Goal: Task Accomplishment & Management: Complete application form

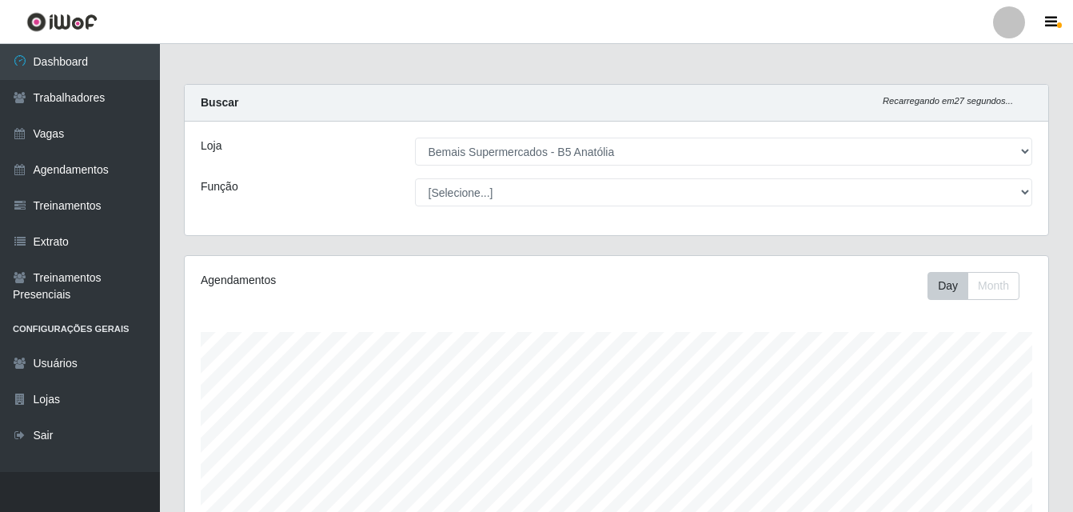
select select "405"
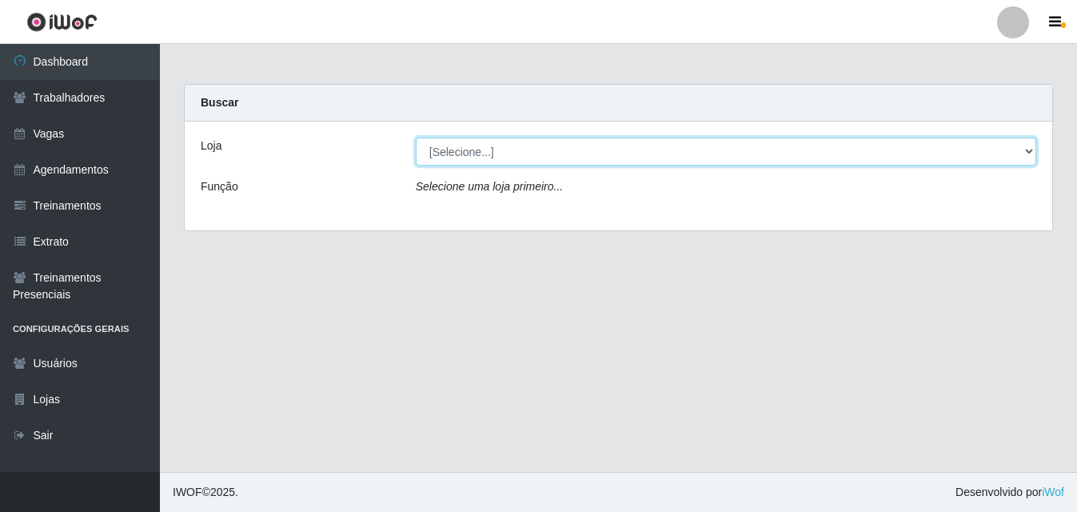
click at [1024, 149] on select "[Selecione...] Bemais Supermercados - B5 Anatólia" at bounding box center [726, 151] width 620 height 28
select select "405"
click at [416, 137] on select "[Selecione...] Bemais Supermercados - B5 Anatólia" at bounding box center [726, 151] width 620 height 28
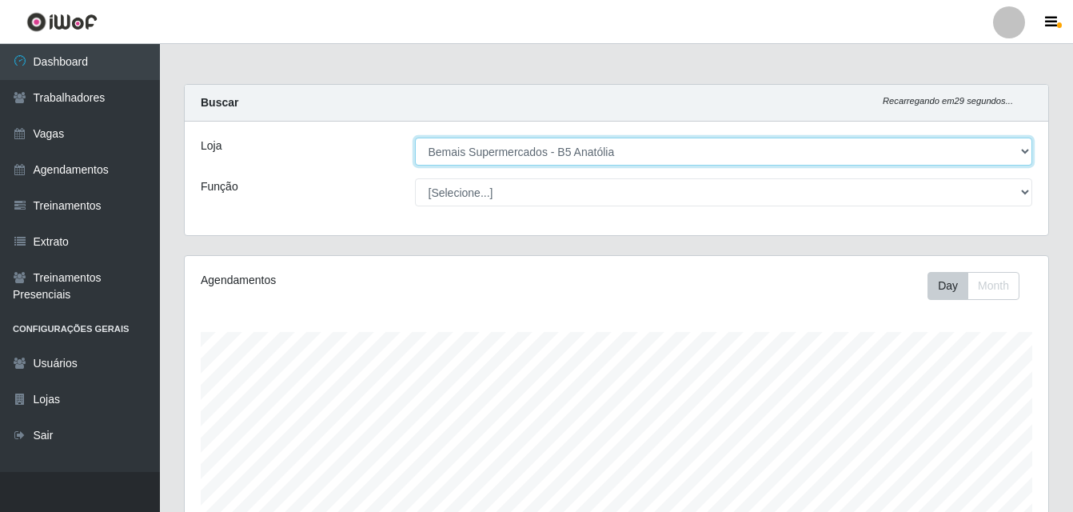
scroll to position [332, 863]
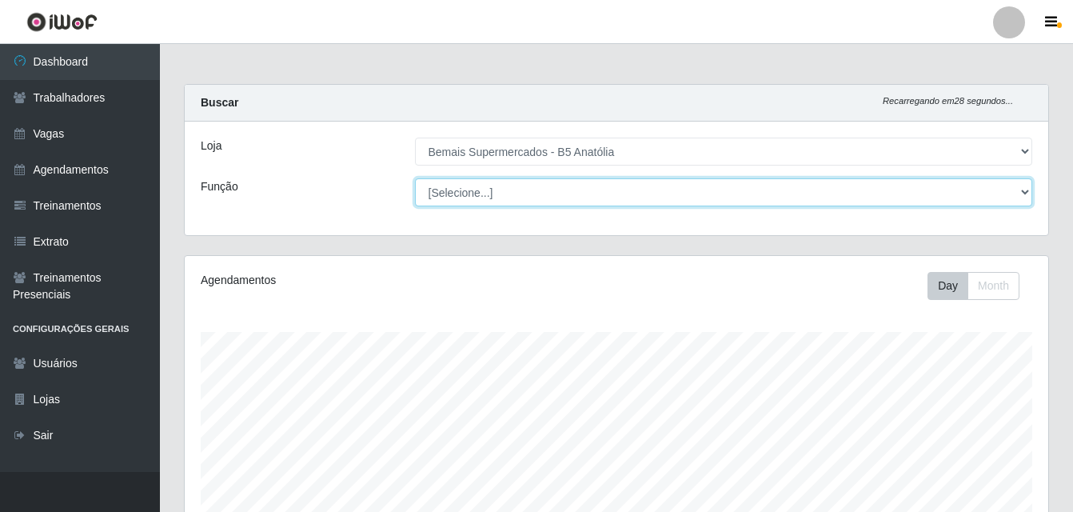
click at [1025, 193] on select "[Selecione...] ASG ASG + ASG ++ Auxiliar de Estacionamento Auxiliar de Estacion…" at bounding box center [724, 192] width 618 height 28
click at [415, 178] on select "[Selecione...] ASG ASG + ASG ++ Auxiliar de Estacionamento Auxiliar de Estacion…" at bounding box center [724, 192] width 618 height 28
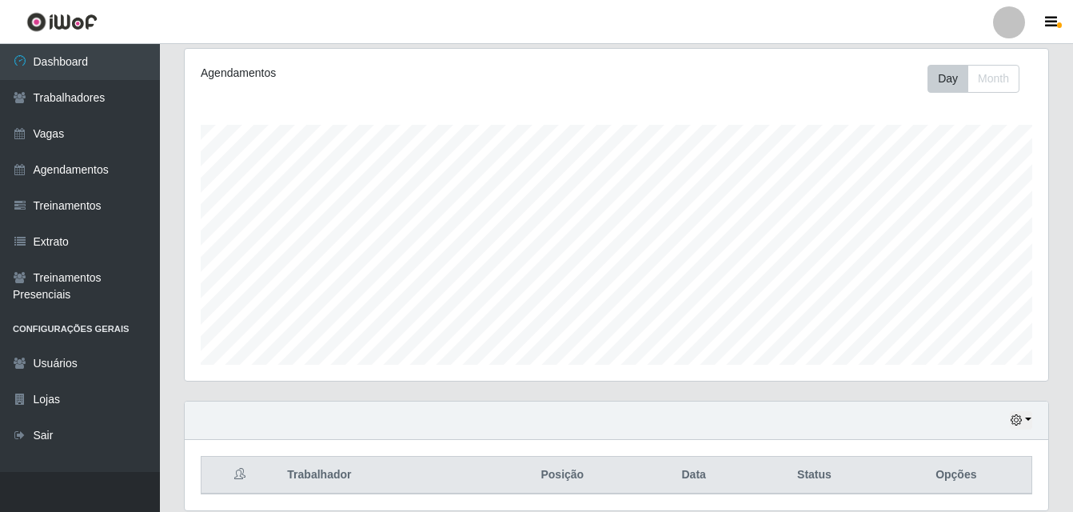
scroll to position [265, 0]
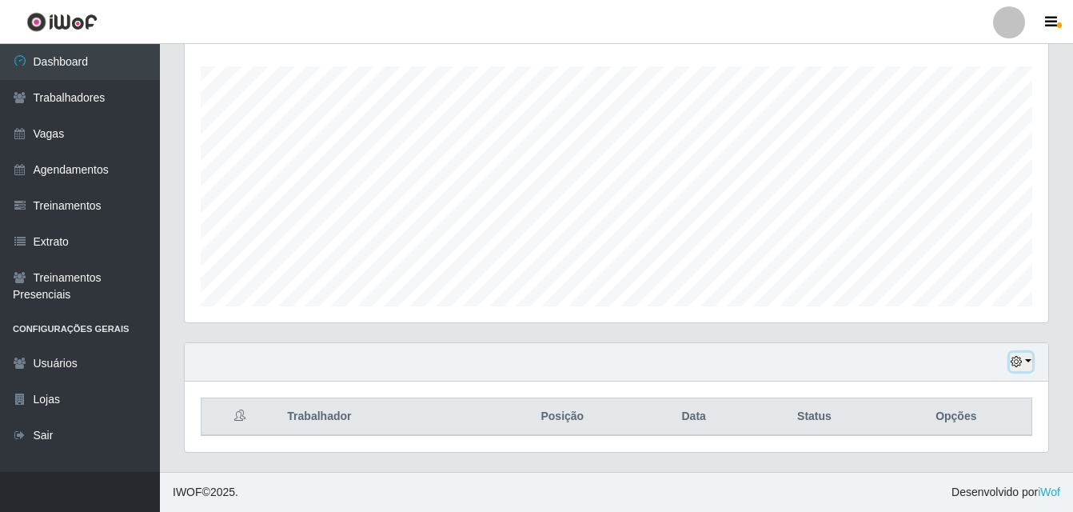
click at [1030, 364] on button "button" at bounding box center [1021, 362] width 22 height 18
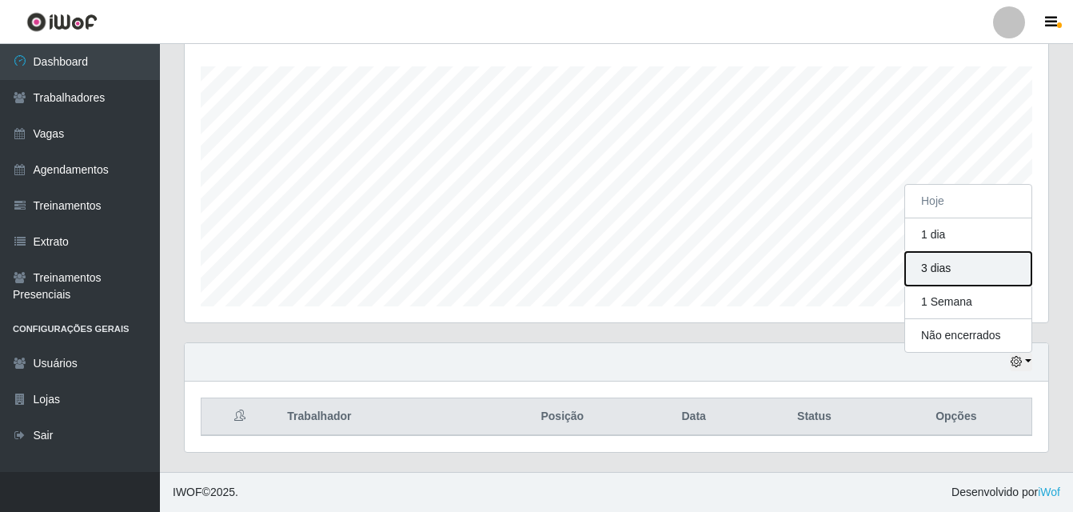
click at [952, 273] on button "3 dias" at bounding box center [968, 269] width 126 height 34
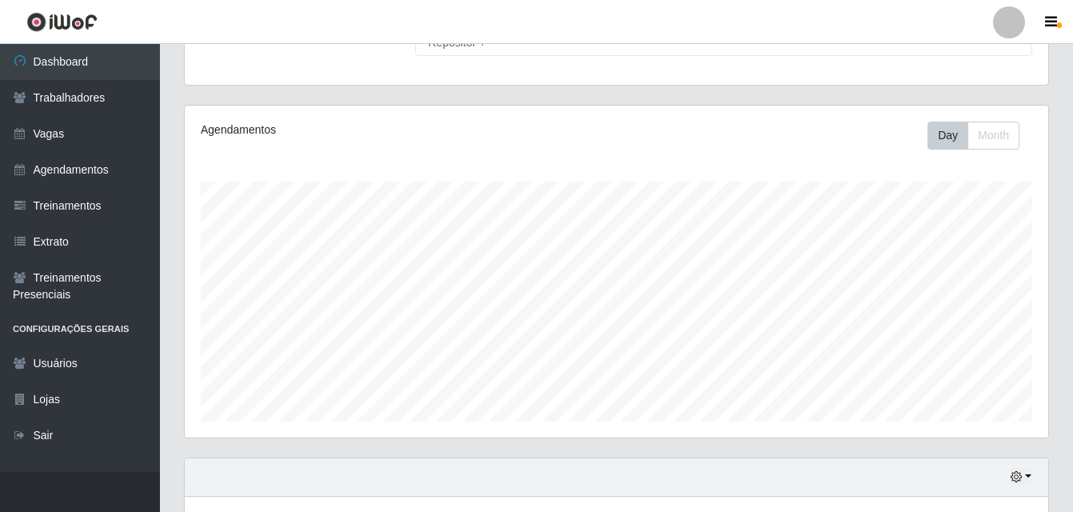
scroll to position [0, 0]
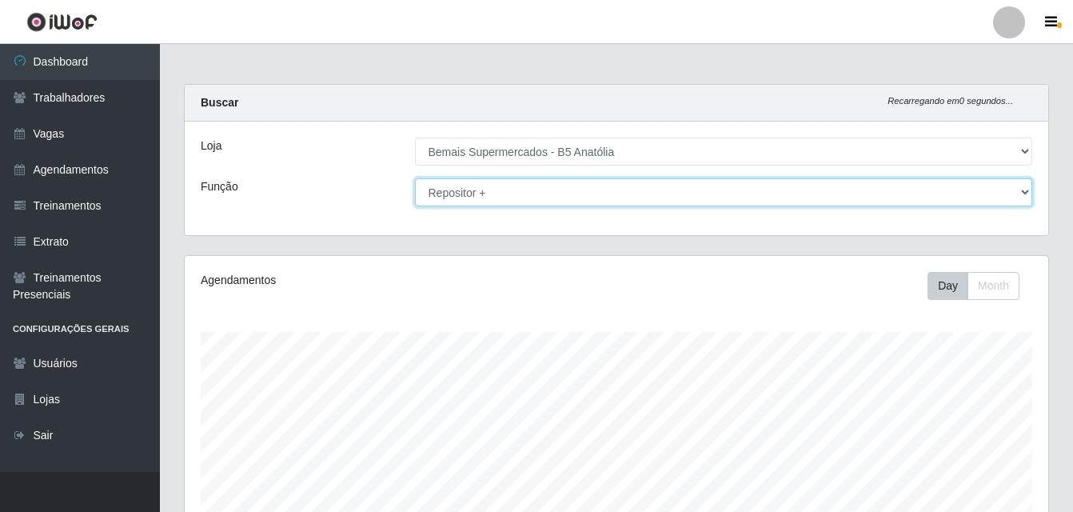
drag, startPoint x: 1025, startPoint y: 191, endPoint x: 1009, endPoint y: 193, distance: 16.2
click at [1025, 191] on select "[Selecione...] ASG ASG + ASG ++ Auxiliar de Estacionamento Auxiliar de Estacion…" at bounding box center [724, 192] width 618 height 28
click at [415, 178] on select "[Selecione...] ASG ASG + ASG ++ Auxiliar de Estacionamento Auxiliar de Estacion…" at bounding box center [724, 192] width 618 height 28
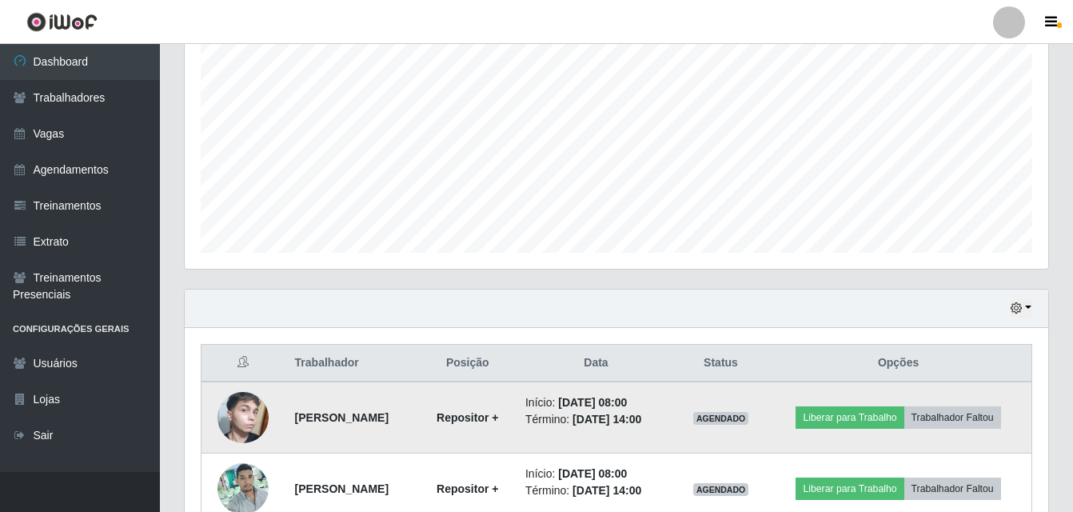
scroll to position [310, 0]
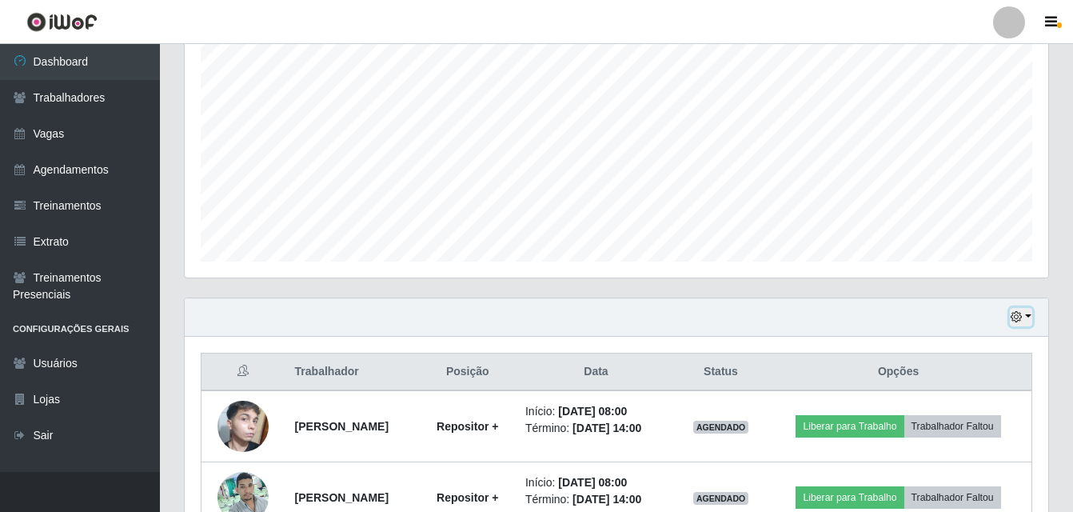
click at [1024, 316] on button "button" at bounding box center [1021, 317] width 22 height 18
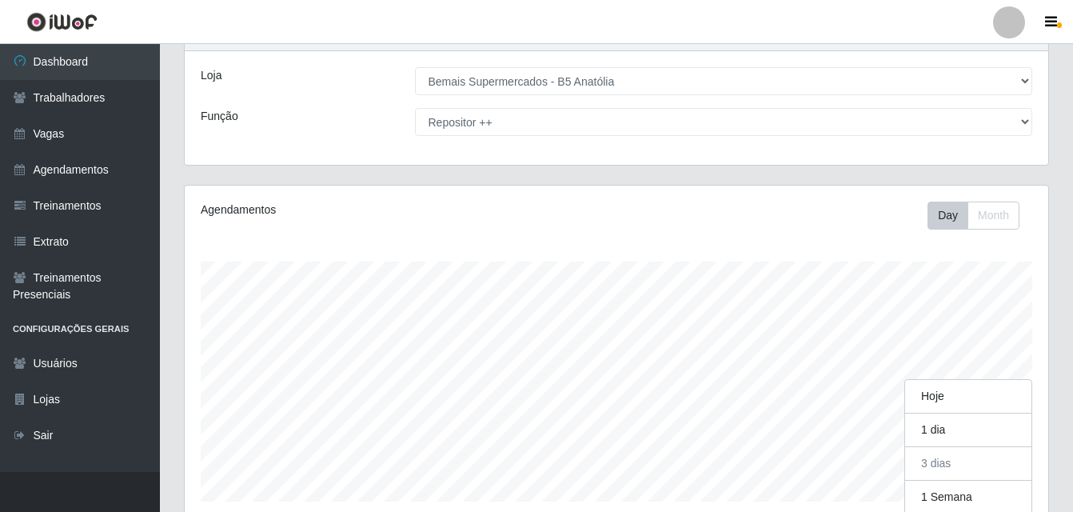
scroll to position [0, 0]
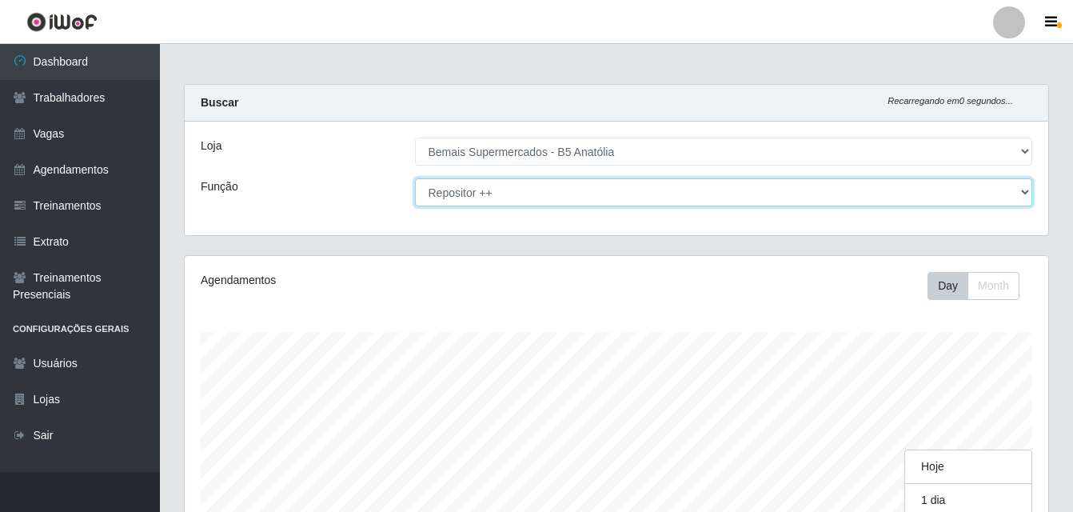
click at [1024, 192] on select "[Selecione...] ASG ASG + ASG ++ Auxiliar de Estacionamento Auxiliar de Estacion…" at bounding box center [724, 192] width 618 height 28
click at [415, 178] on select "[Selecione...] ASG ASG + ASG ++ Auxiliar de Estacionamento Auxiliar de Estacion…" at bounding box center [724, 192] width 618 height 28
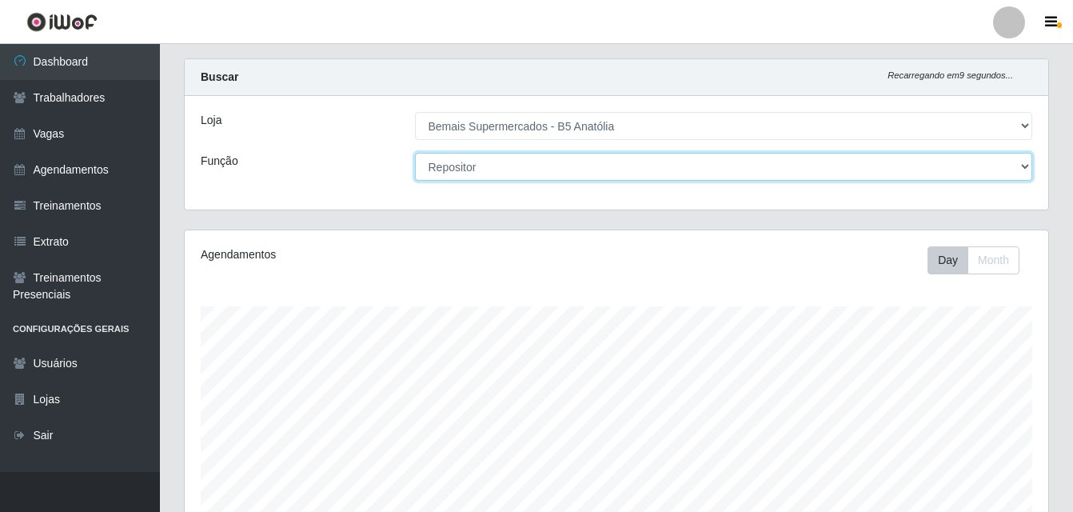
scroll to position [265, 0]
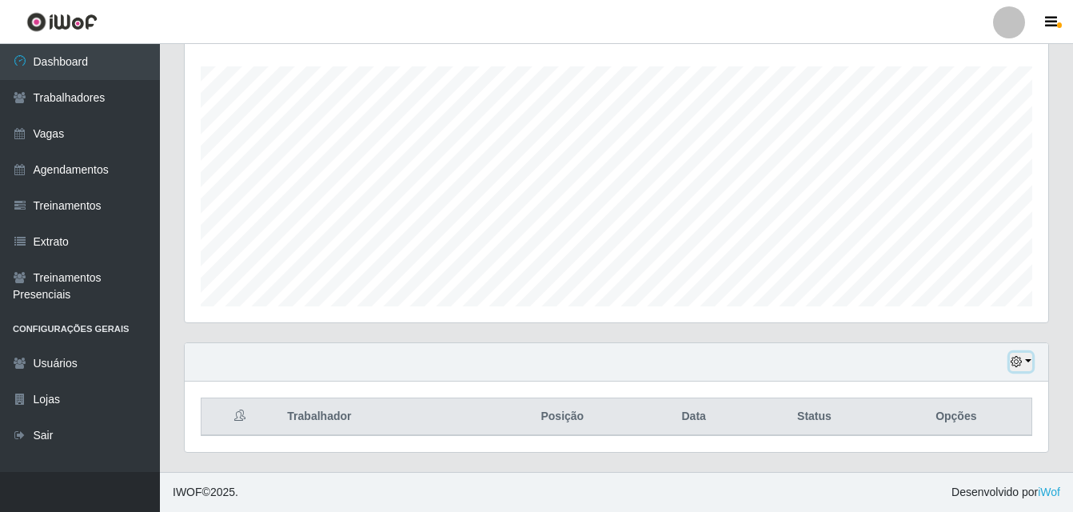
click at [1030, 357] on button "button" at bounding box center [1021, 362] width 22 height 18
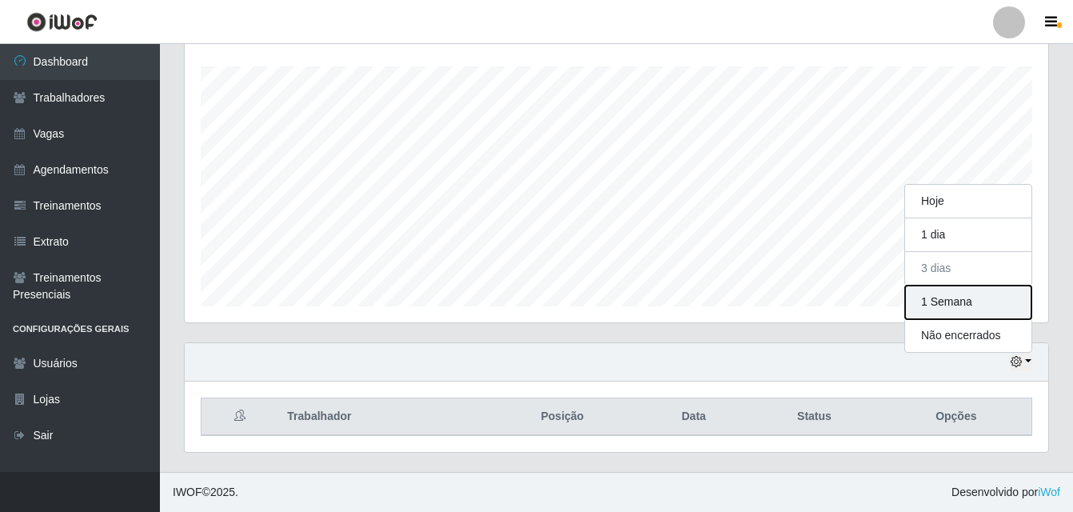
click at [958, 308] on button "1 Semana" at bounding box center [968, 302] width 126 height 34
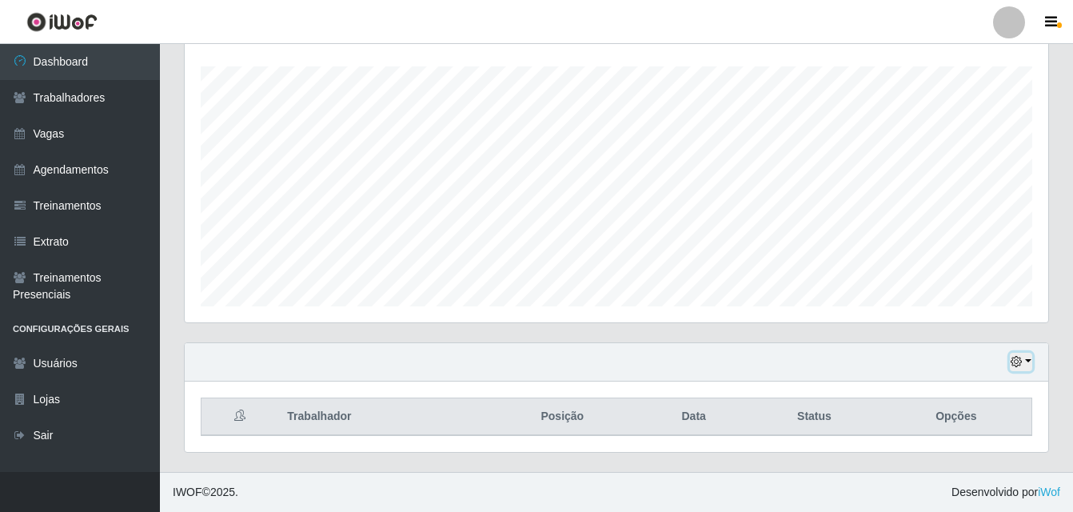
click at [1030, 361] on button "button" at bounding box center [1021, 362] width 22 height 18
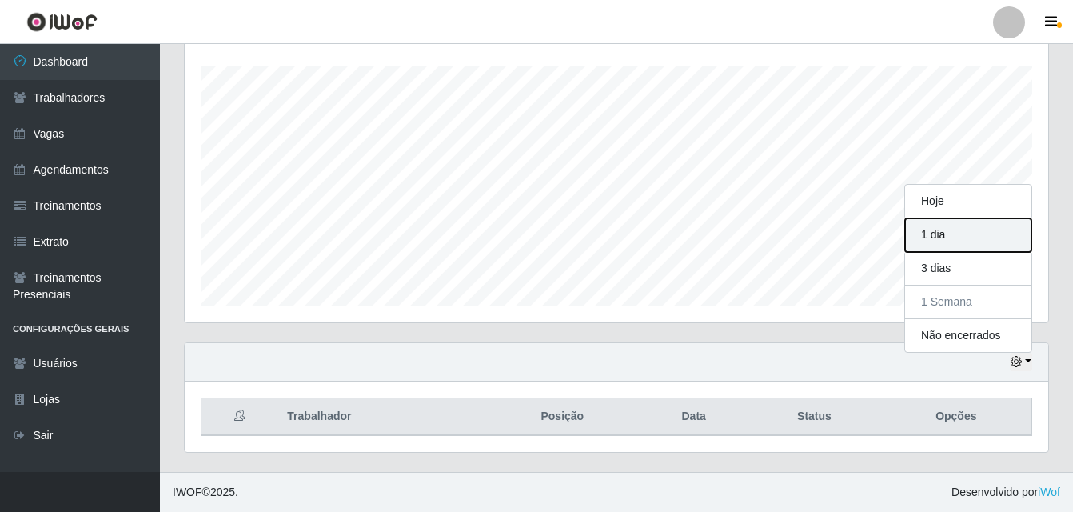
click at [940, 237] on button "1 dia" at bounding box center [968, 235] width 126 height 34
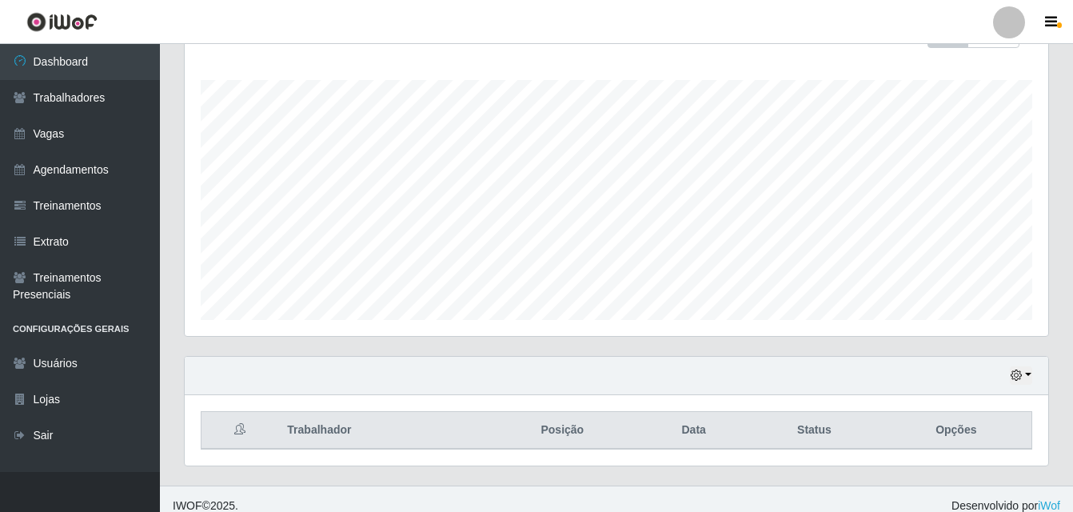
scroll to position [0, 0]
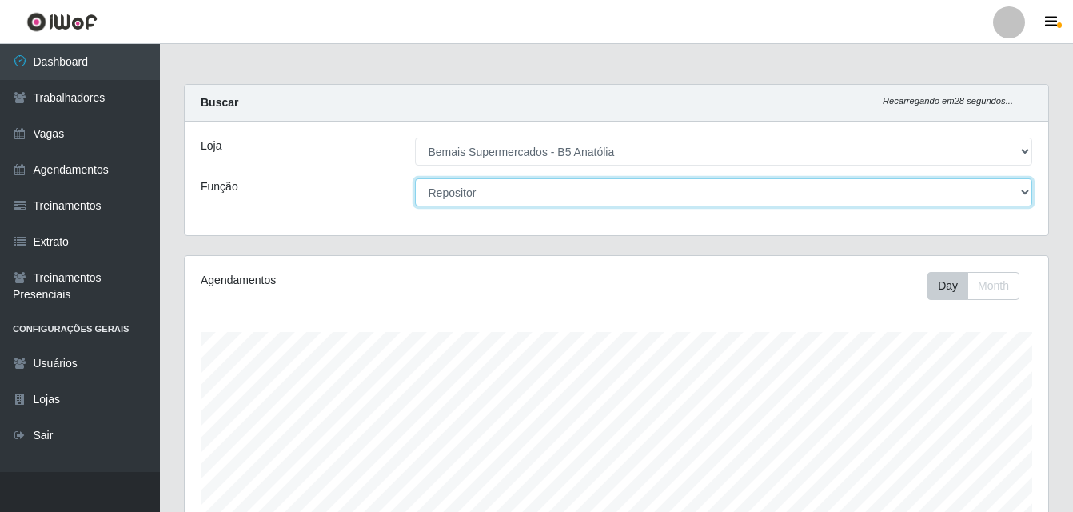
click at [1023, 192] on select "[Selecione...] ASG ASG + ASG ++ Auxiliar de Estacionamento Auxiliar de Estacion…" at bounding box center [724, 192] width 618 height 28
click at [415, 178] on select "[Selecione...] ASG ASG + ASG ++ Auxiliar de Estacionamento Auxiliar de Estacion…" at bounding box center [724, 192] width 618 height 28
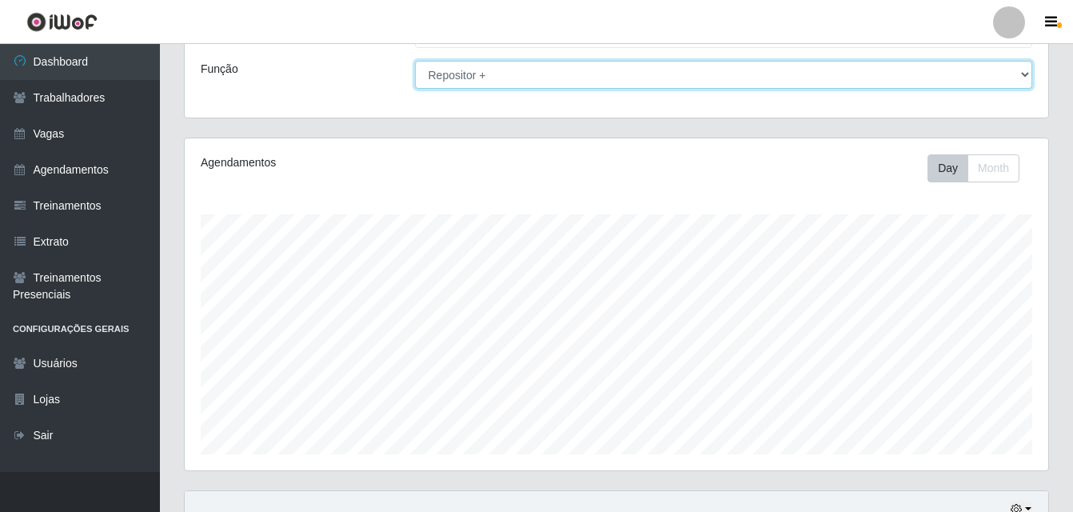
scroll to position [265, 0]
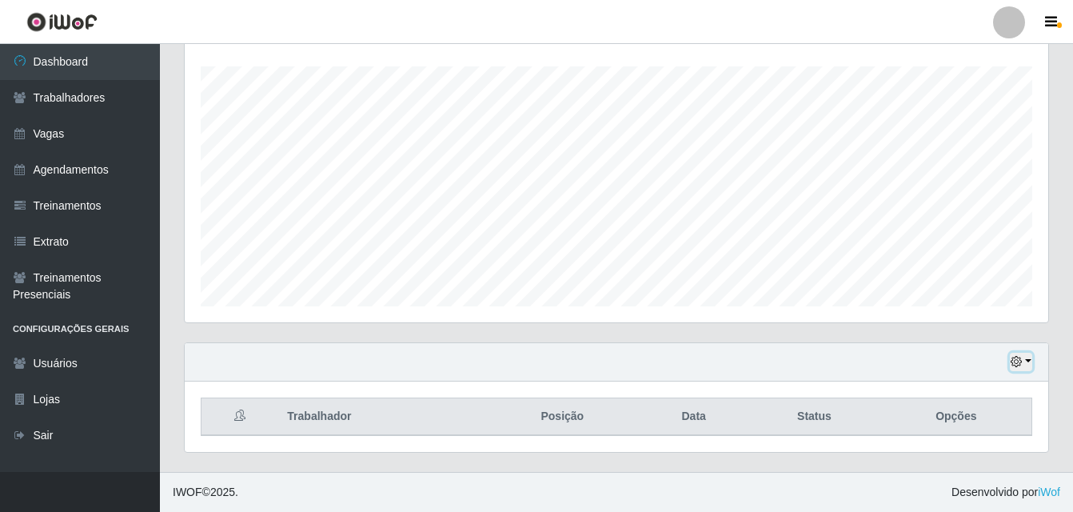
click at [1026, 357] on button "button" at bounding box center [1021, 362] width 22 height 18
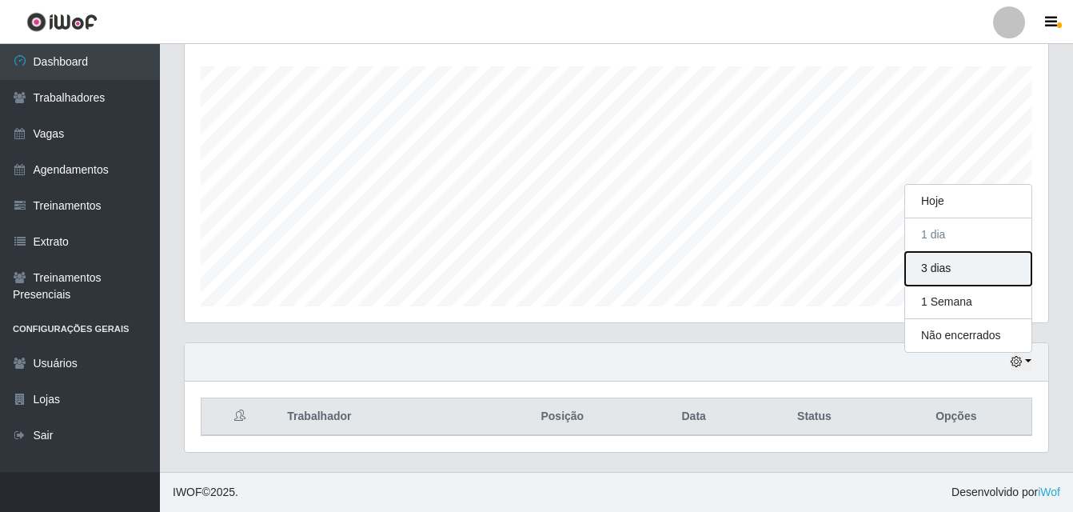
click at [950, 271] on button "3 dias" at bounding box center [968, 269] width 126 height 34
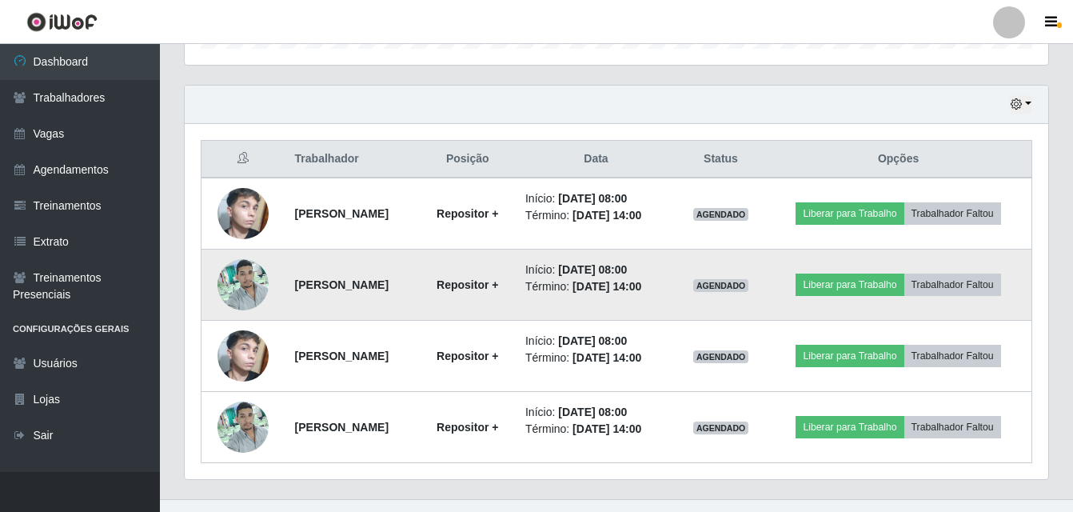
scroll to position [550, 0]
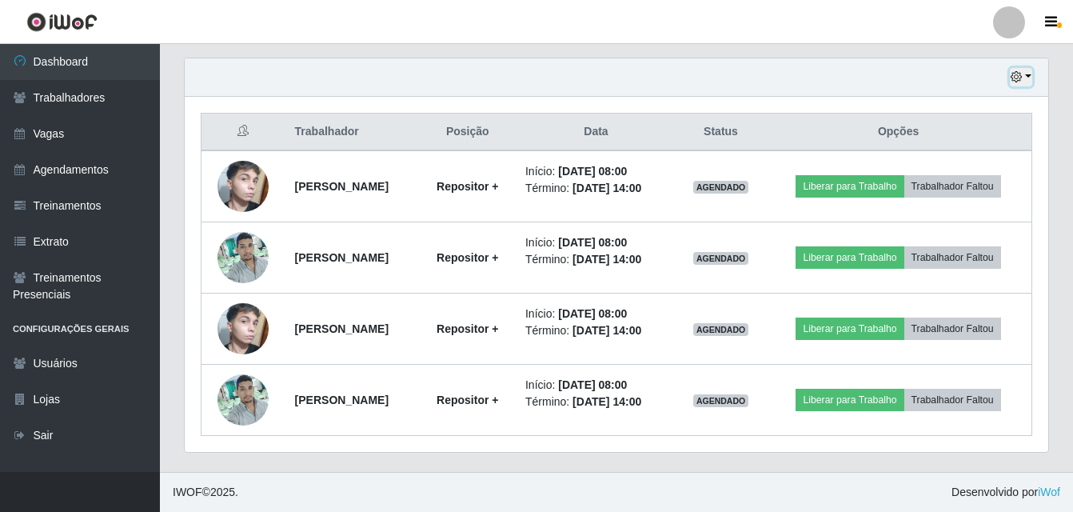
click at [1030, 78] on button "button" at bounding box center [1021, 77] width 22 height 18
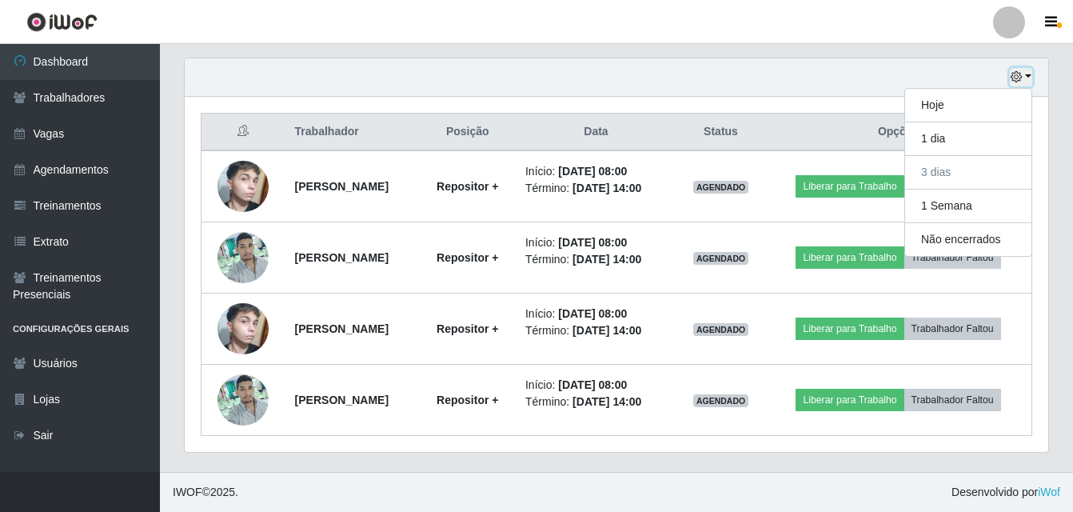
click at [1024, 72] on button "button" at bounding box center [1021, 77] width 22 height 18
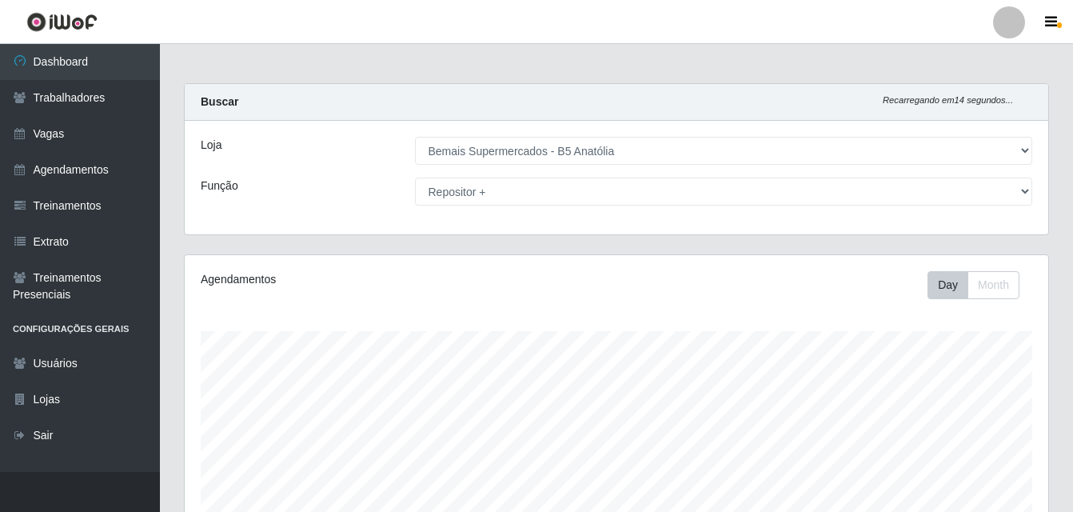
scroll to position [0, 0]
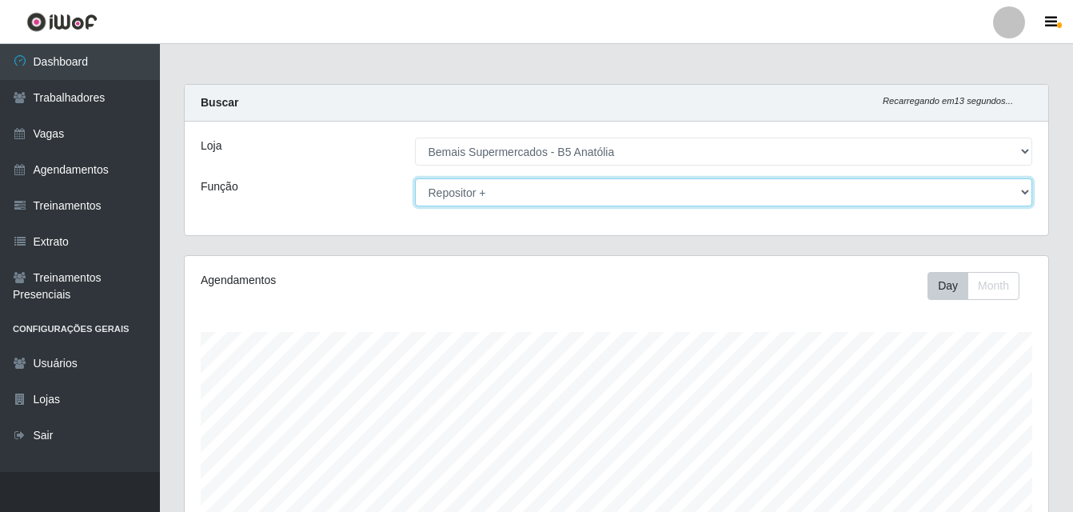
click at [1022, 188] on select "[Selecione...] ASG ASG + ASG ++ Auxiliar de Estacionamento Auxiliar de Estacion…" at bounding box center [724, 192] width 618 height 28
select select "86"
click at [415, 178] on select "[Selecione...] ASG ASG + ASG ++ Auxiliar de Estacionamento Auxiliar de Estacion…" at bounding box center [724, 192] width 618 height 28
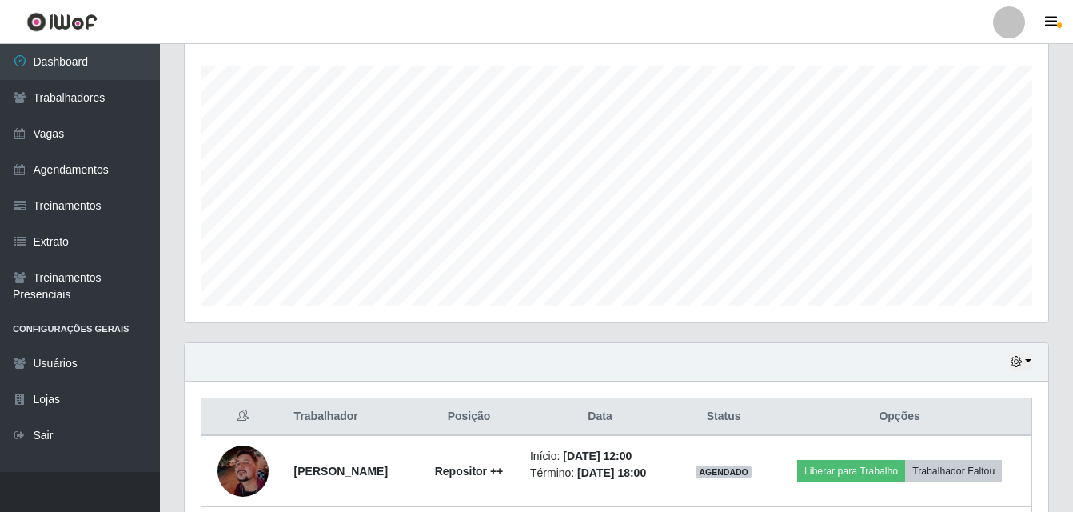
scroll to position [550, 0]
